Goal: Information Seeking & Learning: Find specific page/section

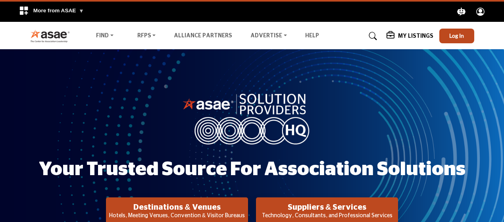
scroll to position [13, 0]
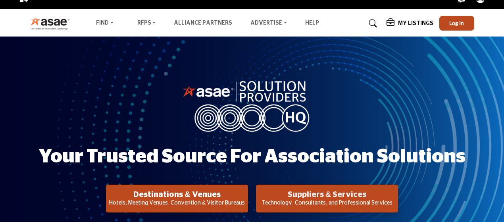
click at [245, 195] on h2 "Suppliers & Services" at bounding box center [176, 195] width 137 height 10
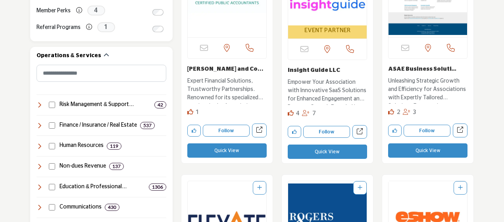
scroll to position [333, 0]
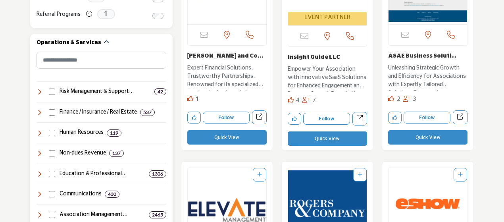
click at [40, 134] on icon at bounding box center [39, 133] width 6 height 6
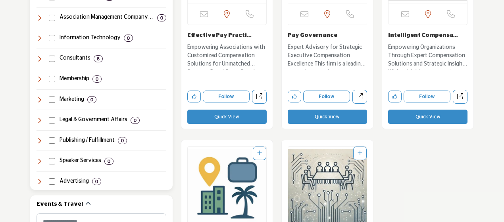
scroll to position [614, 0]
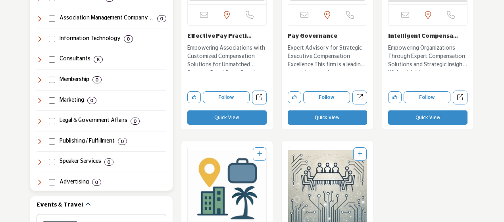
click at [39, 59] on icon at bounding box center [39, 59] width 6 height 6
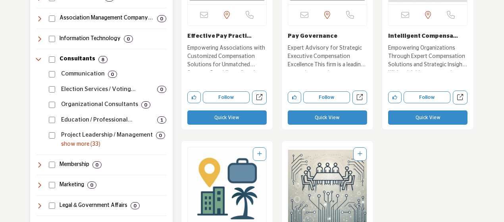
click at [76, 143] on p "show more (33)" at bounding box center [113, 144] width 105 height 8
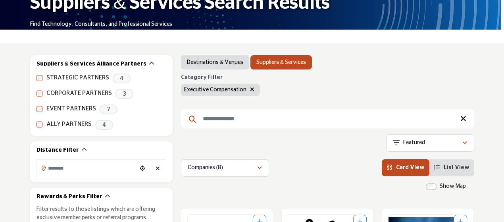
scroll to position [0, 0]
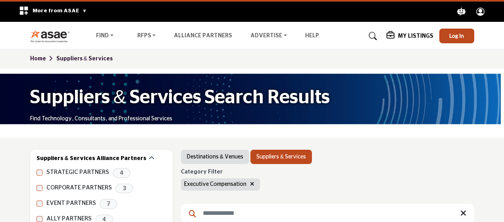
click at [251, 182] on icon "button" at bounding box center [252, 184] width 4 height 6
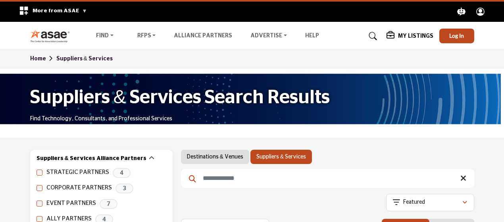
click at [251, 182] on input "Search Keyword" at bounding box center [327, 177] width 293 height 19
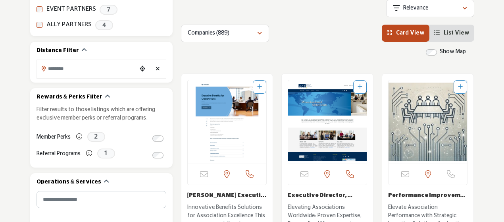
scroll to position [174, 0]
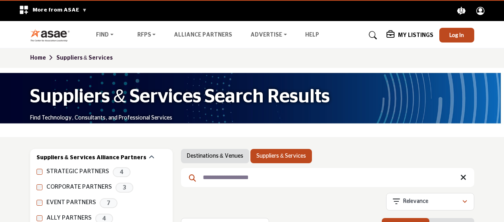
scroll to position [0, 0]
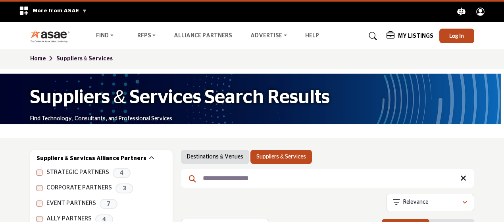
click at [283, 180] on input "**********" at bounding box center [327, 177] width 293 height 19
type input "**********"
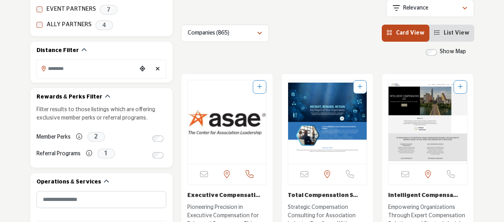
click at [316, 193] on link "Total Compensation S..." at bounding box center [322, 195] width 70 height 6
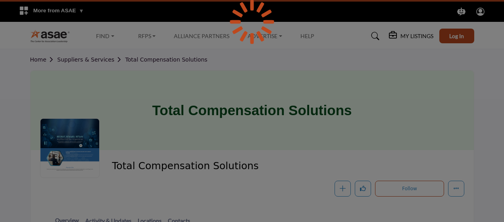
scroll to position [194, 0]
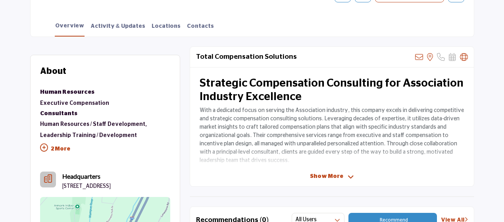
click at [326, 173] on span "Show More" at bounding box center [326, 176] width 33 height 8
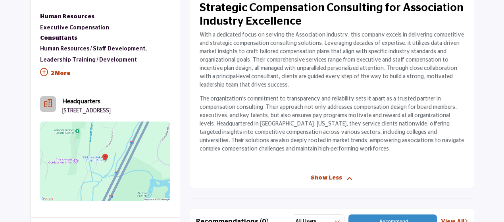
scroll to position [218, 0]
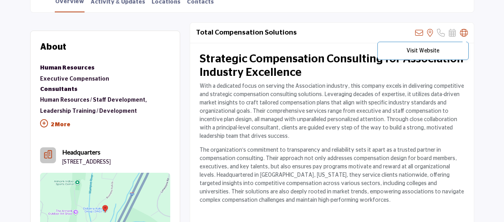
click at [424, 48] on p "Visit Website" at bounding box center [422, 51] width 82 height 6
click at [465, 31] on icon at bounding box center [463, 33] width 8 height 8
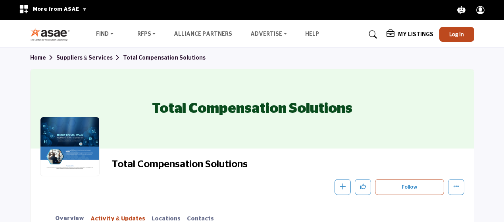
scroll to position [0, 0]
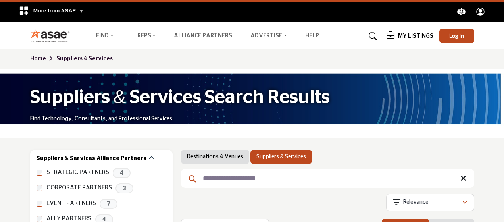
click at [286, 182] on input "**********" at bounding box center [327, 177] width 293 height 19
type input "**********"
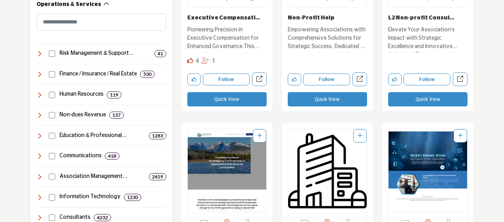
scroll to position [0, 0]
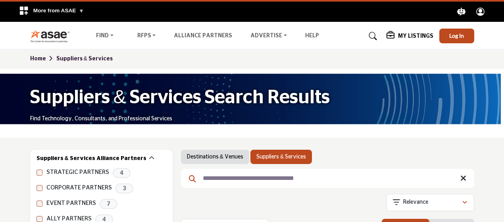
click at [462, 180] on icon at bounding box center [463, 178] width 6 height 8
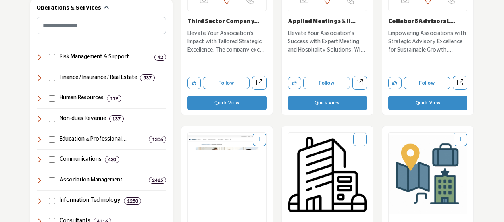
scroll to position [381, 0]
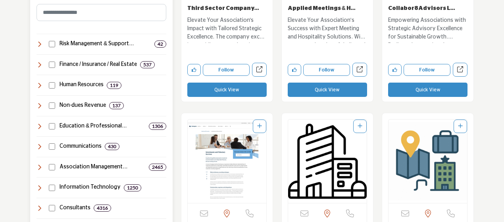
click at [37, 84] on icon at bounding box center [39, 85] width 6 height 6
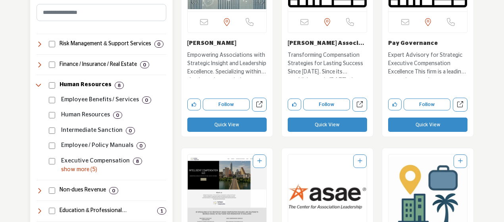
click at [69, 168] on p "show more (5)" at bounding box center [113, 169] width 105 height 8
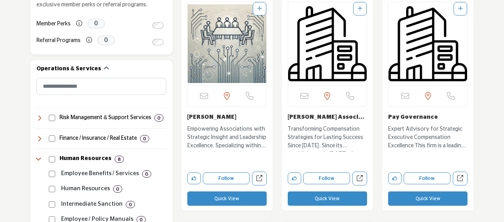
scroll to position [317, 0]
